Goal: Find specific page/section: Find specific page/section

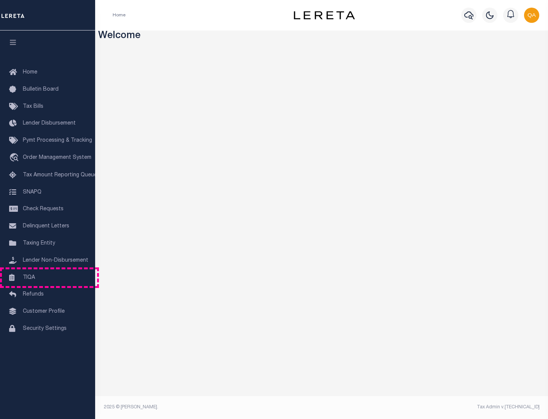
click at [48, 277] on link "TIQA" at bounding box center [47, 277] width 95 height 17
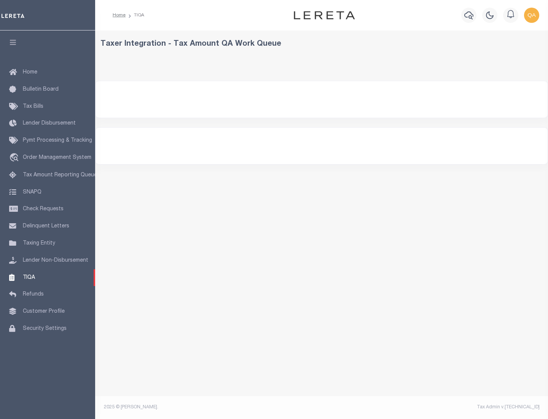
select select "200"
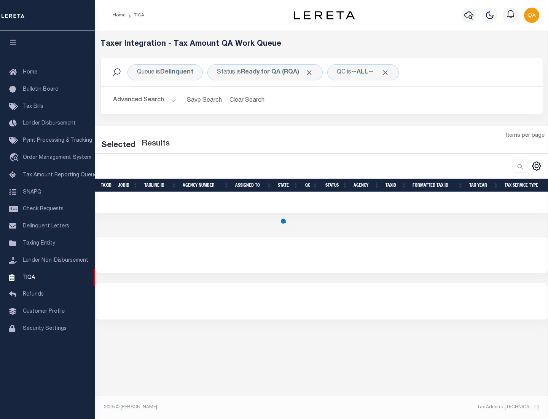
select select "200"
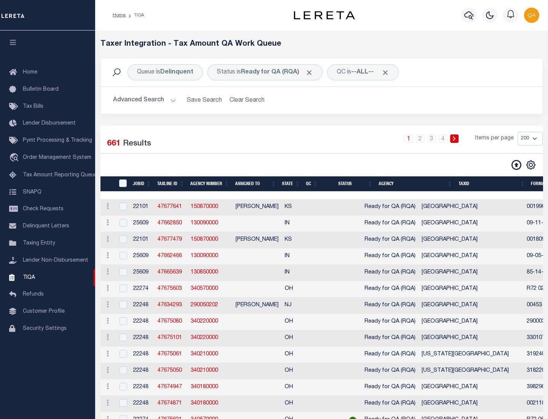
click at [312, 72] on span "Click to Remove" at bounding box center [309, 73] width 8 height 8
